Goal: Task Accomplishment & Management: Complete application form

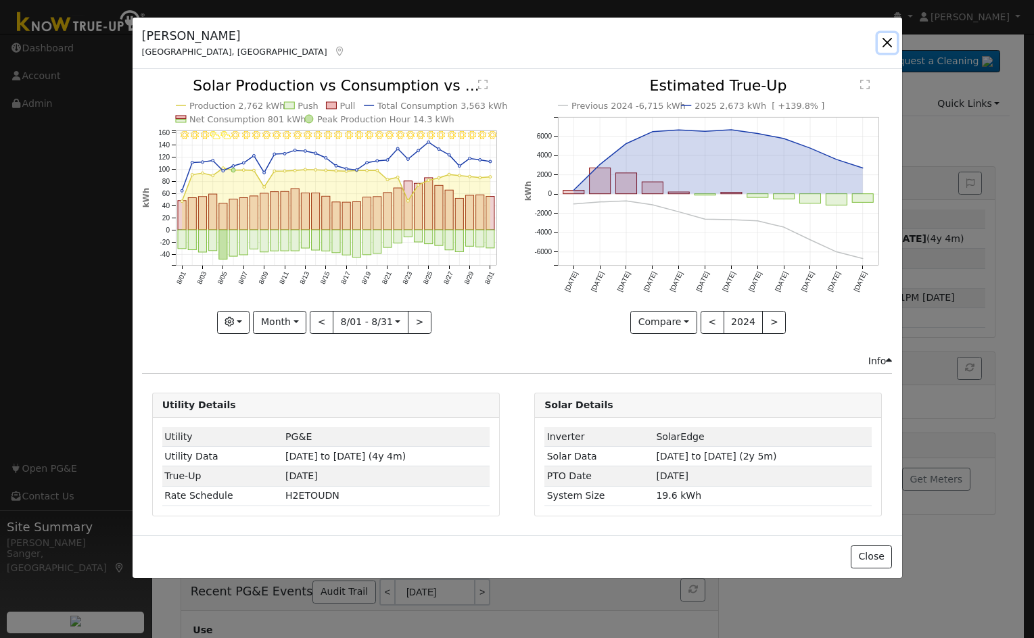
click at [889, 41] on button "button" at bounding box center [886, 42] width 19 height 19
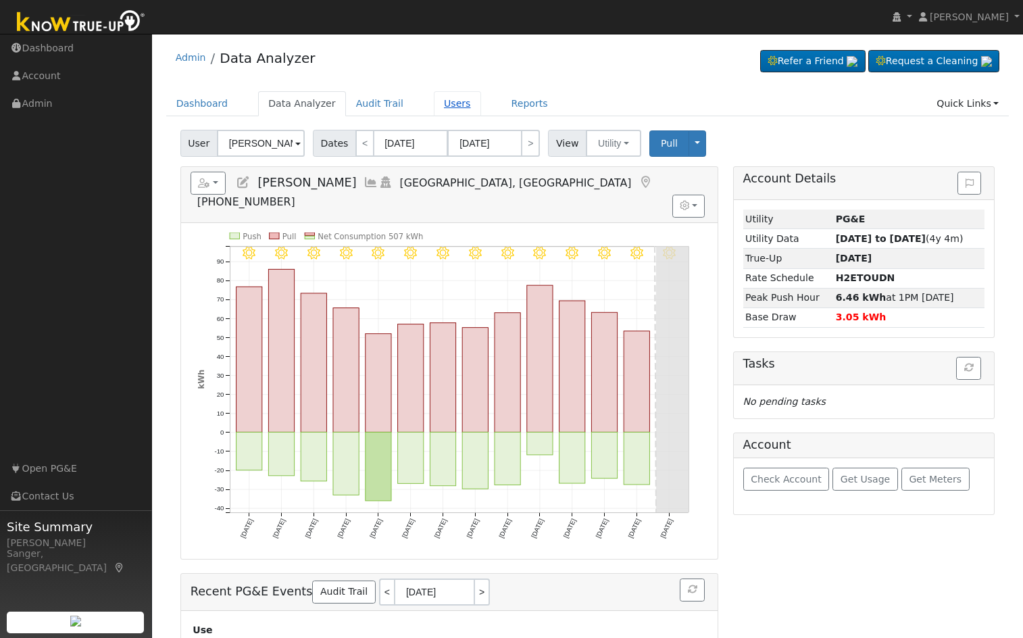
click at [434, 109] on link "Users" at bounding box center [457, 103] width 47 height 25
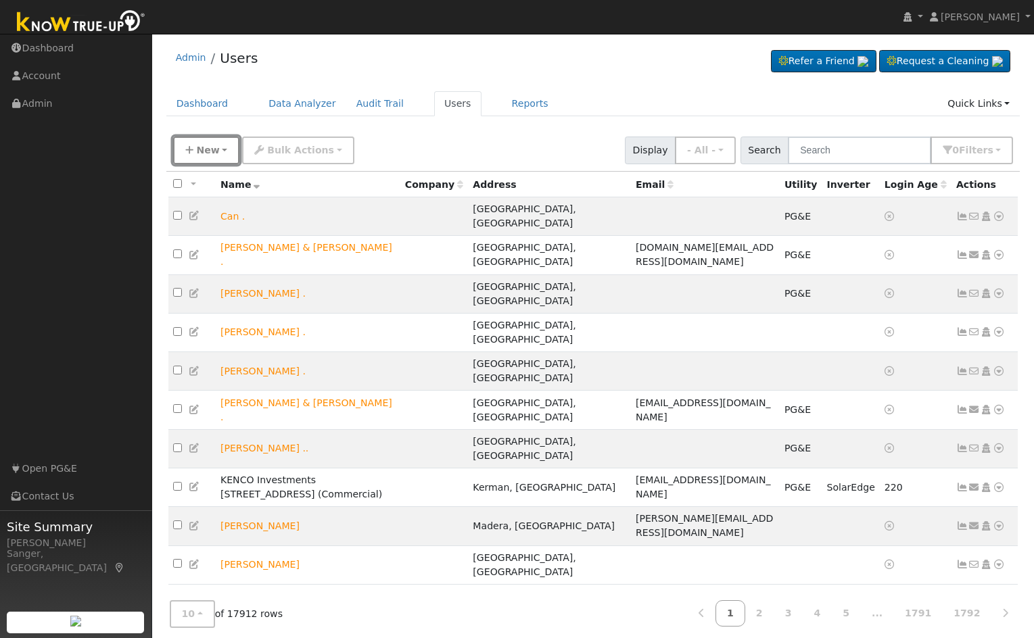
click at [209, 159] on button "New" at bounding box center [206, 151] width 67 height 28
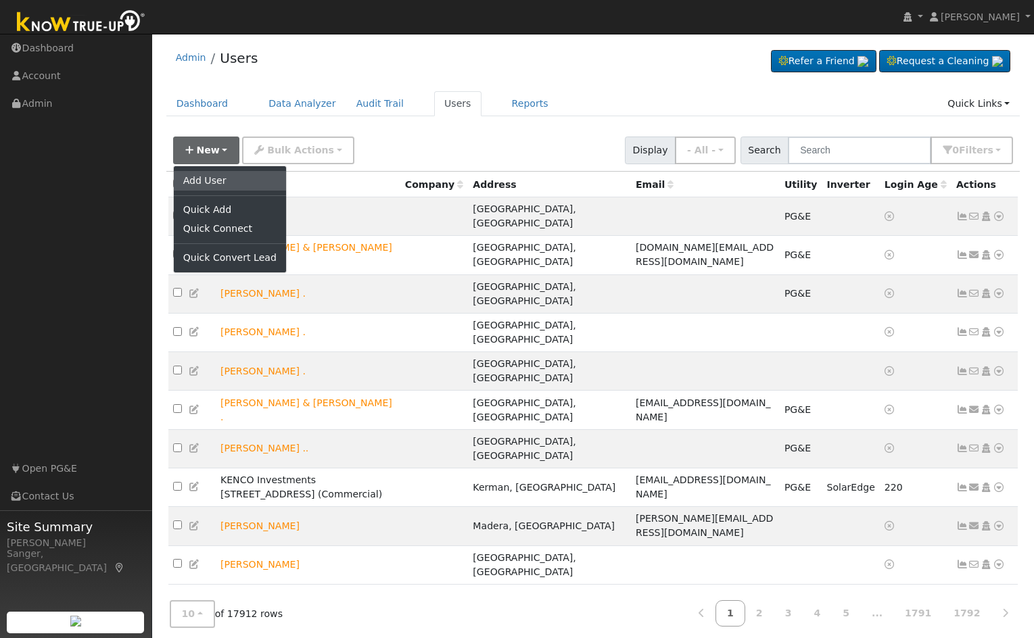
click at [224, 181] on link "Add User" at bounding box center [230, 180] width 112 height 19
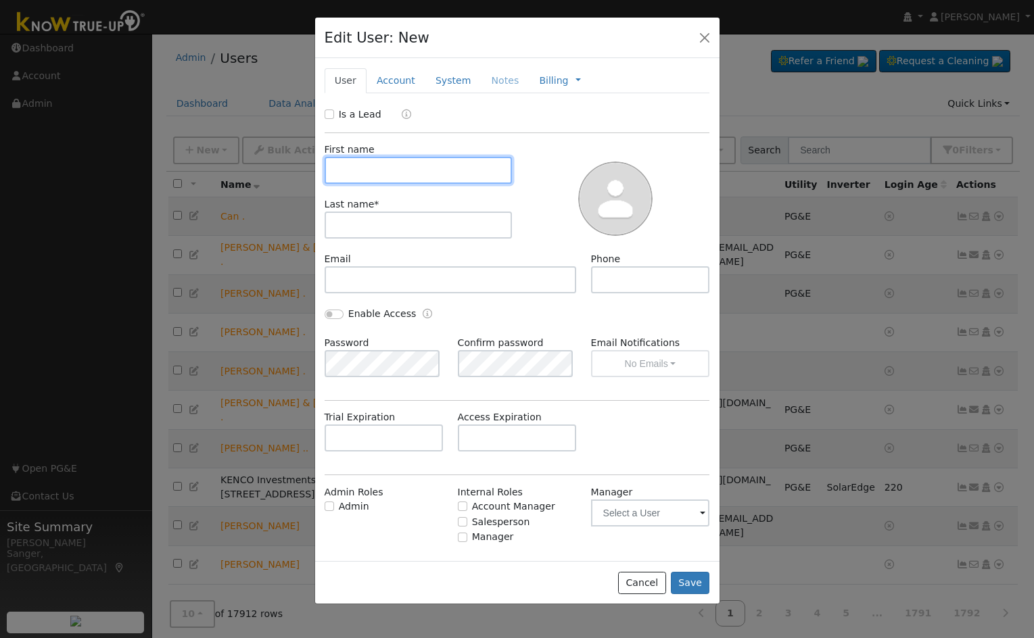
click at [350, 169] on input "text" at bounding box center [418, 170] width 188 height 27
paste input "Nancy Robinson N"
type input "Nancy Robinson N"
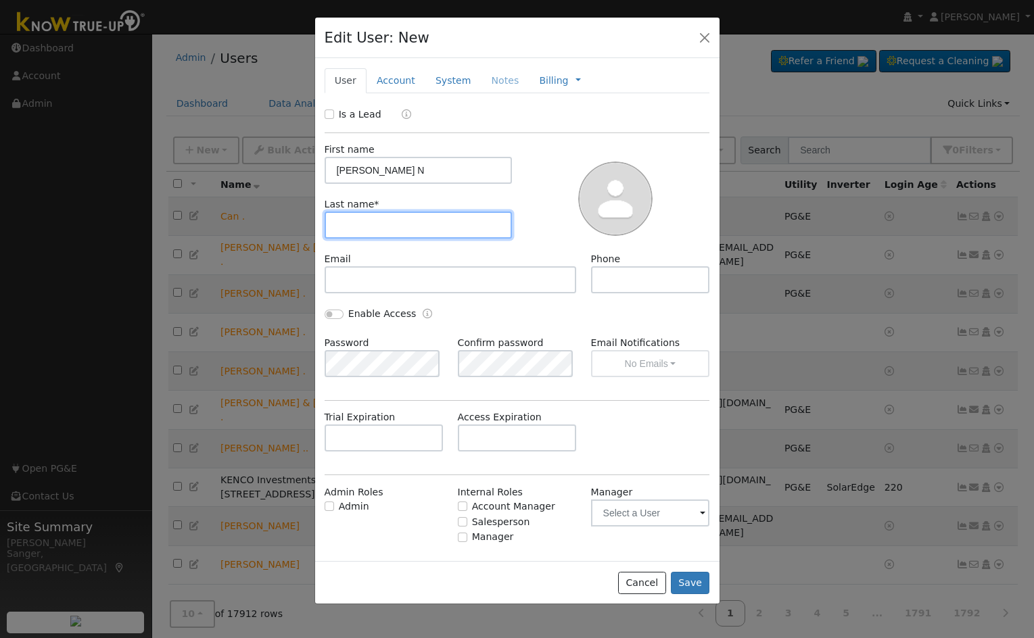
click at [348, 228] on input "text" at bounding box center [418, 225] width 188 height 27
paste input "Nancy Robinson N"
drag, startPoint x: 366, startPoint y: 225, endPoint x: 267, endPoint y: 231, distance: 98.8
click at [267, 231] on div "Edit User: New Select an Ac... New Account Nickname Cancel Create Are you sure …" at bounding box center [517, 319] width 1034 height 638
click at [386, 224] on input "Robinson N" at bounding box center [418, 225] width 188 height 27
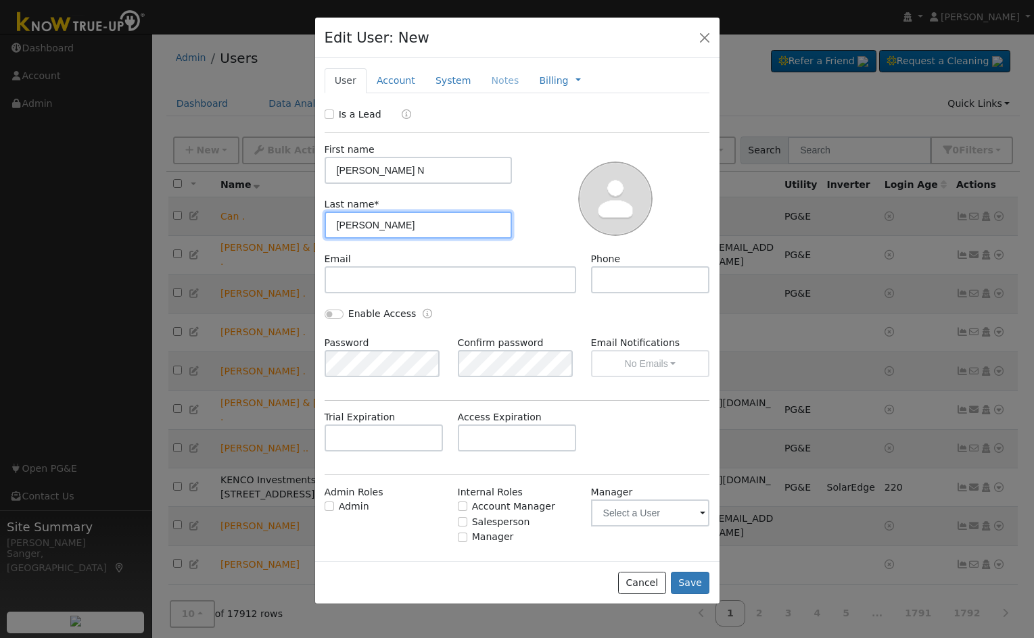
type input "Robinson"
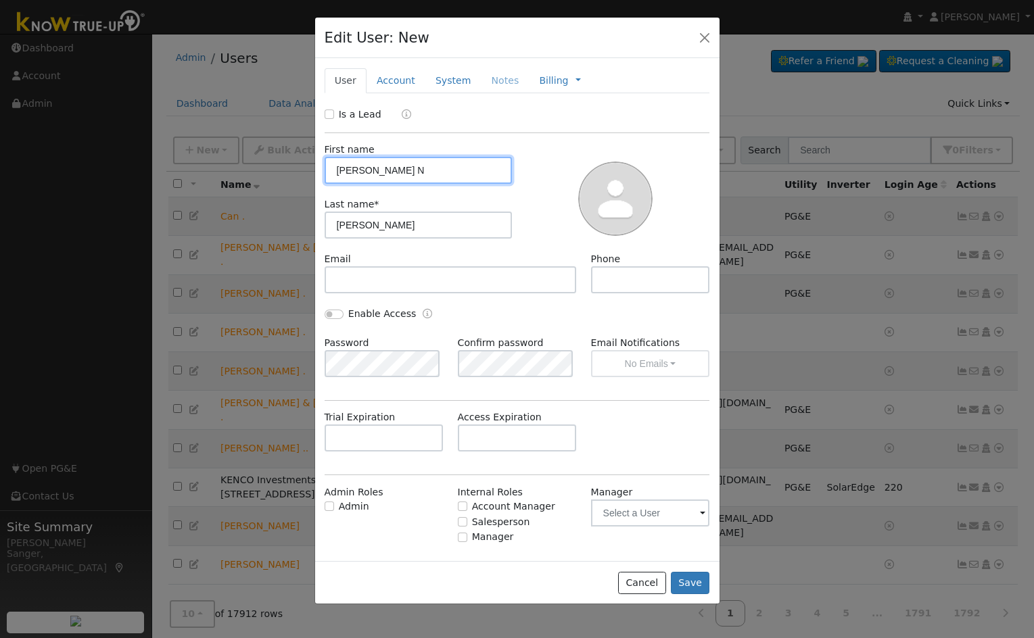
drag, startPoint x: 405, startPoint y: 172, endPoint x: 433, endPoint y: 171, distance: 28.4
click at [433, 171] on input "Nancy Robinson N" at bounding box center [418, 170] width 188 height 27
click at [366, 172] on input "Nancy Robinson" at bounding box center [418, 170] width 188 height 27
drag, startPoint x: 414, startPoint y: 170, endPoint x: 366, endPoint y: 173, distance: 48.1
click at [366, 173] on input "Nancy Robinson" at bounding box center [418, 170] width 188 height 27
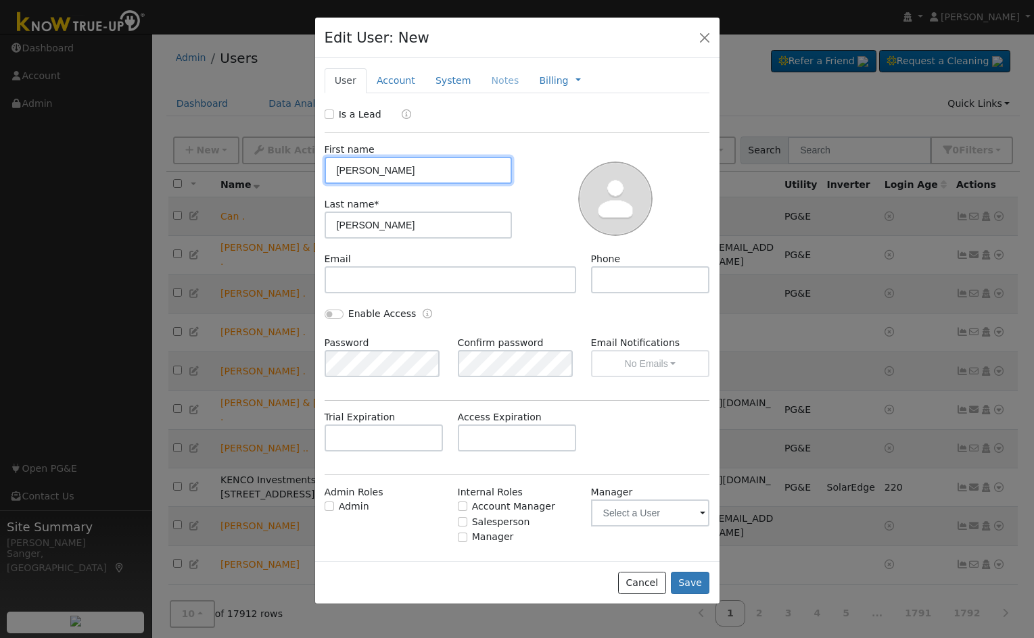
type input "Nancy"
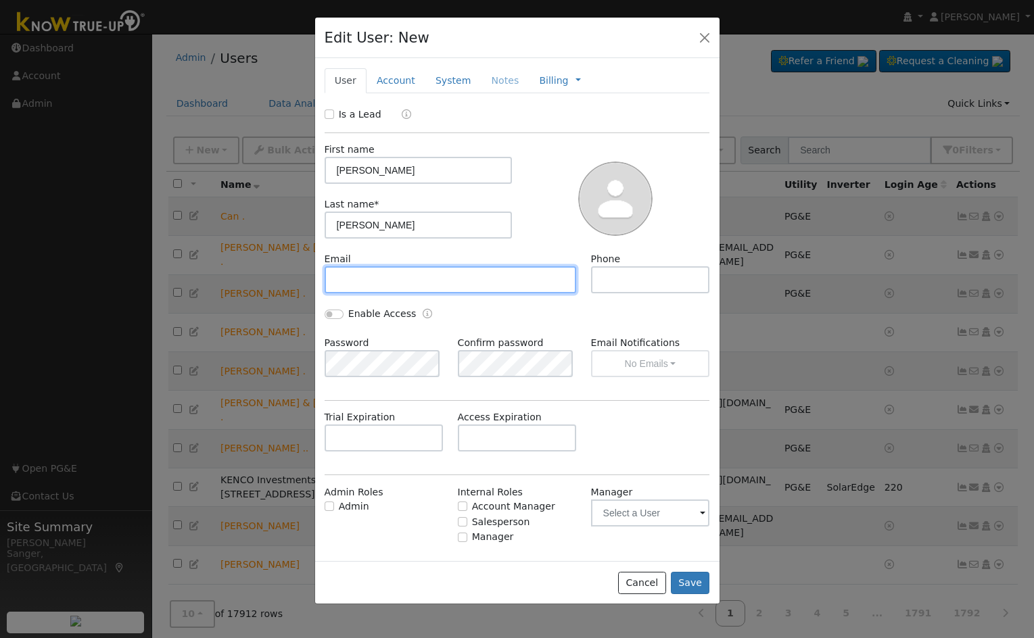
click at [396, 281] on input "text" at bounding box center [450, 279] width 252 height 27
paste input "nmrrn@comcast.net"
type input "nmrrn@comcast.net"
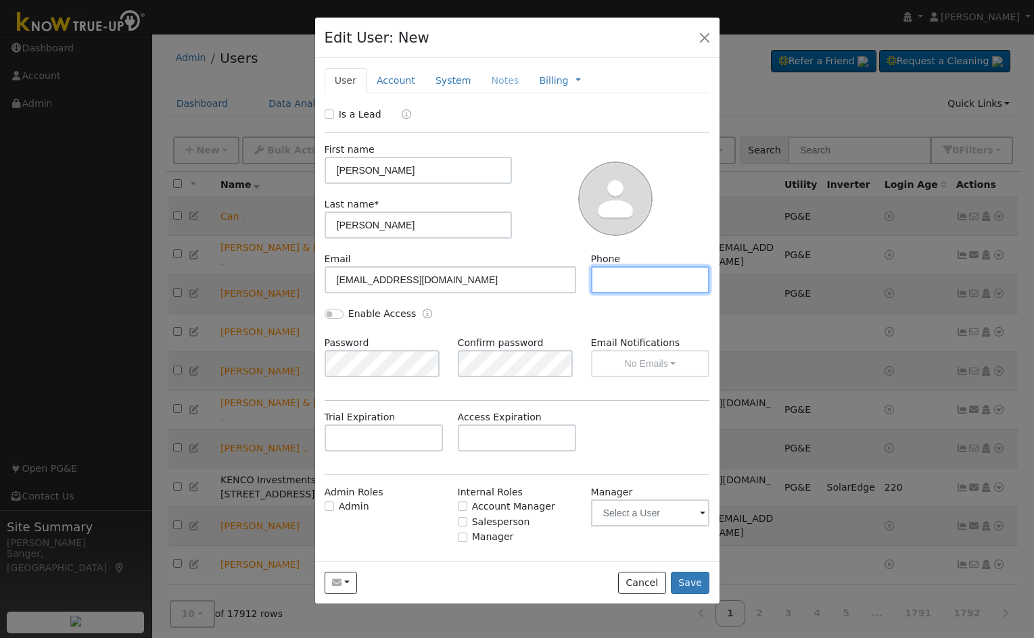
click at [630, 283] on input "text" at bounding box center [650, 279] width 119 height 27
paste input "(559) 936-5898"
type input "(559) 936-5898"
click at [326, 311] on input "Enable Access" at bounding box center [333, 314] width 19 height 9
checkbox input "true"
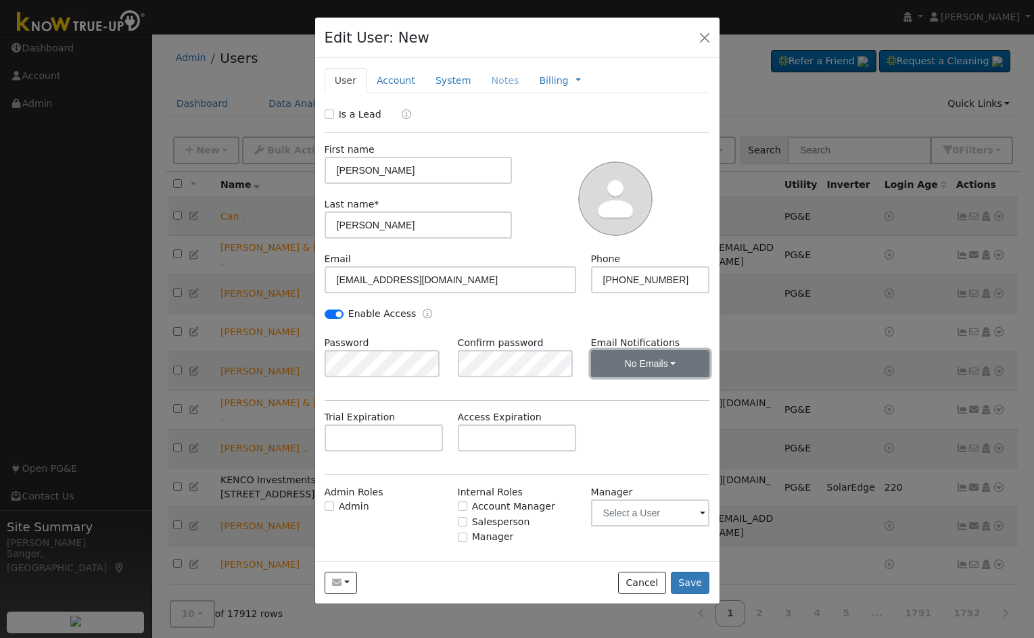
click at [625, 360] on button "No Emails" at bounding box center [650, 363] width 119 height 27
click at [623, 408] on link "Weekly Emails" at bounding box center [632, 413] width 94 height 19
click at [483, 434] on input "text" at bounding box center [517, 438] width 119 height 27
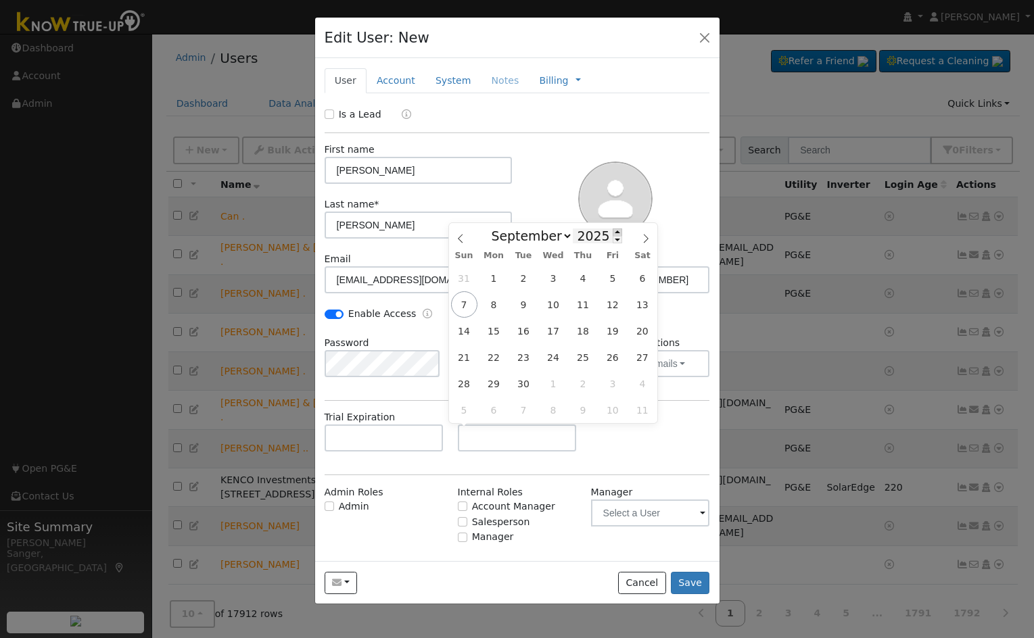
click at [612, 232] on span at bounding box center [616, 231] width 9 height 7
type input "2026"
click at [522, 304] on span "8" at bounding box center [523, 304] width 26 height 26
type input "09/08/2026"
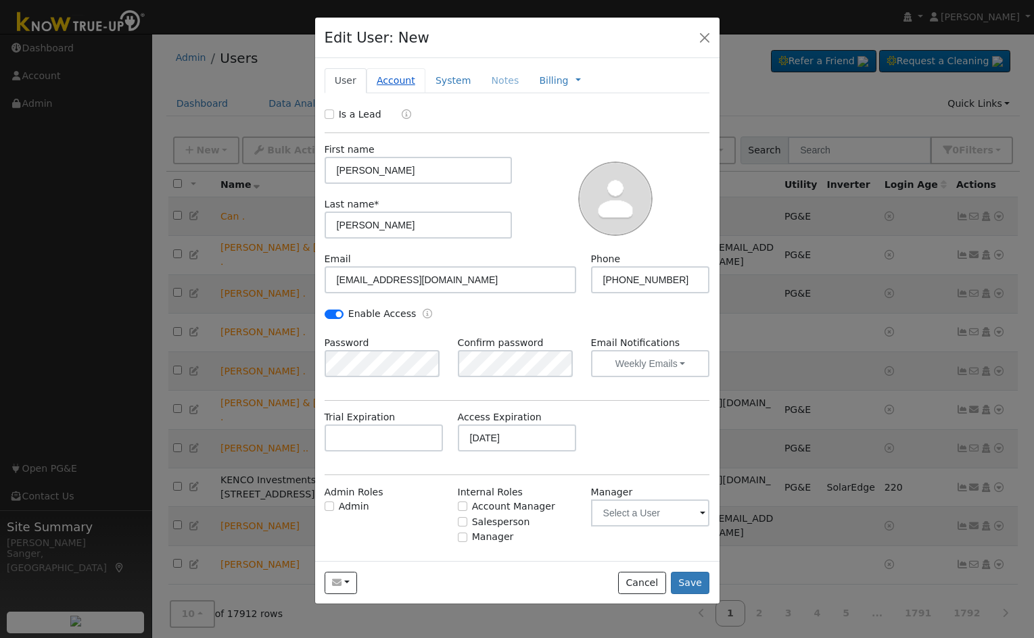
click at [387, 77] on link "Account" at bounding box center [395, 80] width 59 height 25
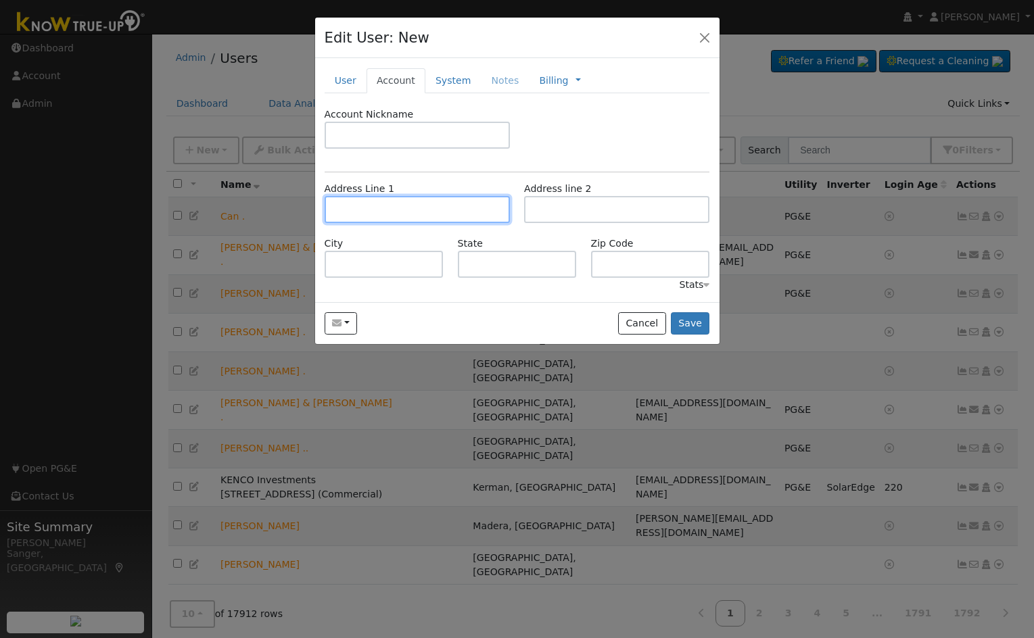
click at [393, 196] on input "text" at bounding box center [416, 209] width 185 height 27
paste input "925 South Pinkham Street Visalia, CA 93292"
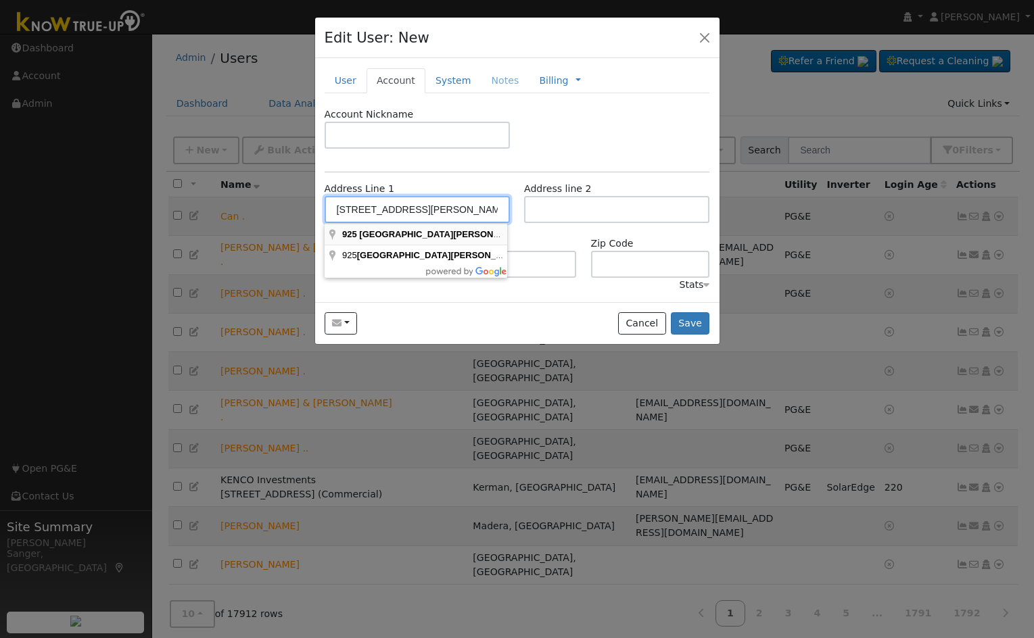
type input "925 South Pinkham Street"
type input "Visalia"
type input "CA"
type input "93292"
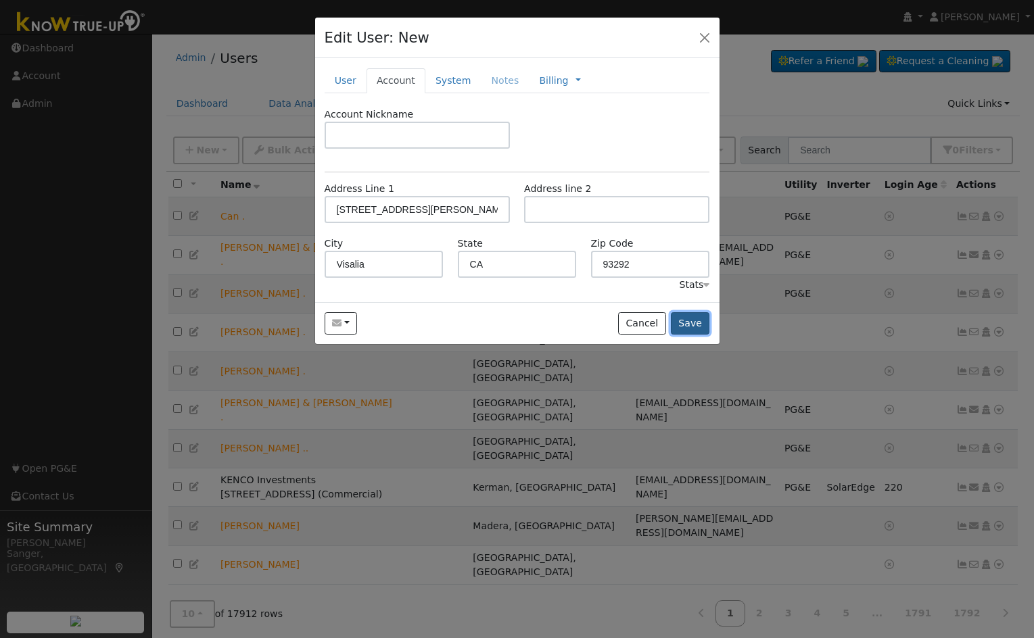
click at [685, 317] on button "Save" at bounding box center [690, 323] width 39 height 23
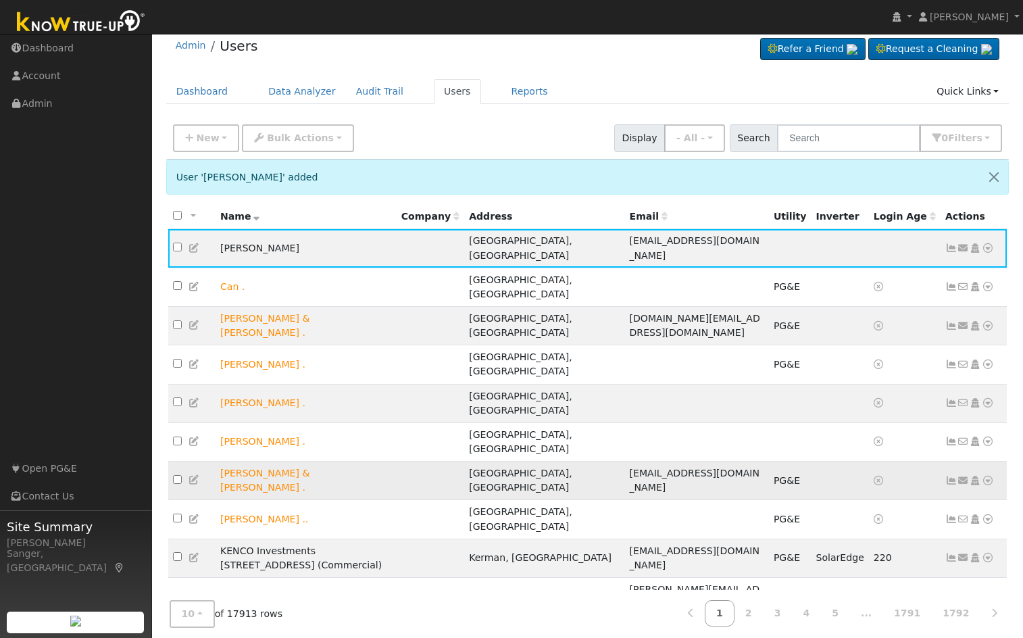
scroll to position [16, 0]
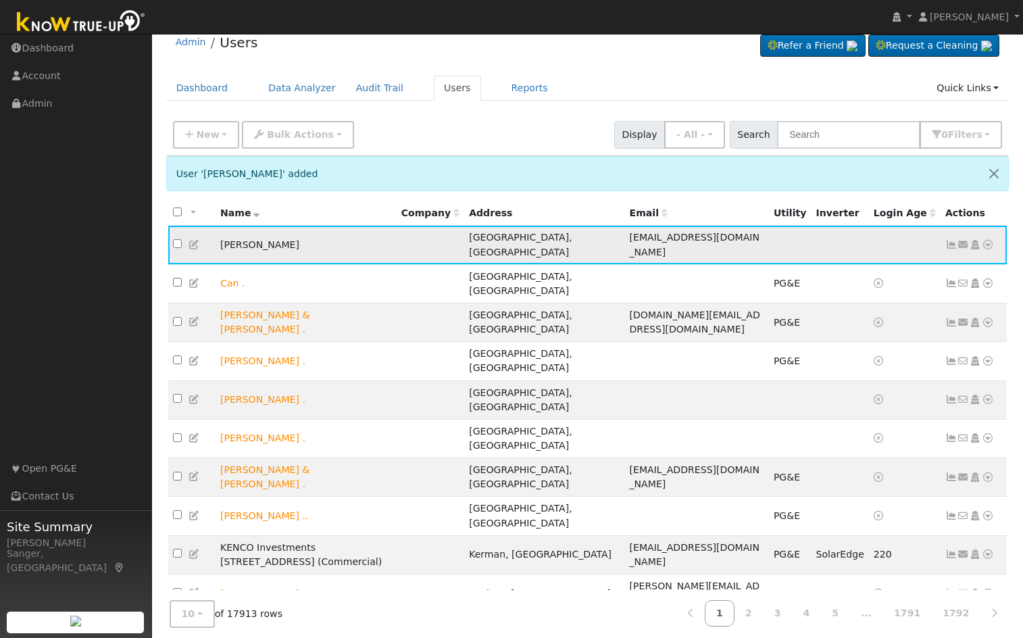
click at [975, 240] on icon at bounding box center [975, 244] width 12 height 9
